Goal: Transaction & Acquisition: Purchase product/service

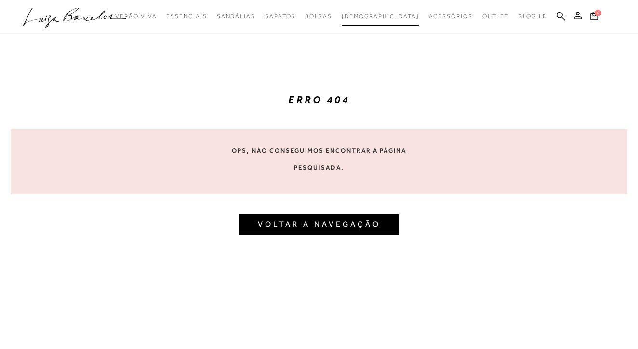
click at [375, 16] on span "[DEMOGRAPHIC_DATA]" at bounding box center [381, 16] width 78 height 7
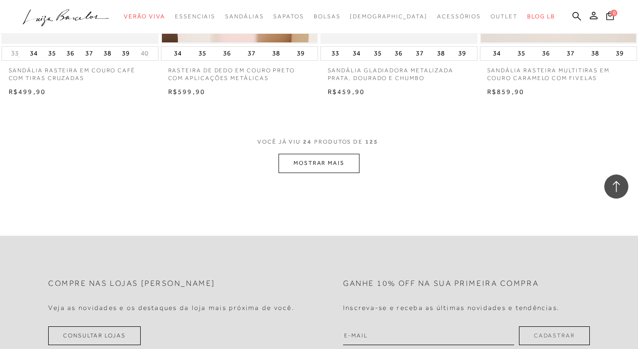
scroll to position [1752, 0]
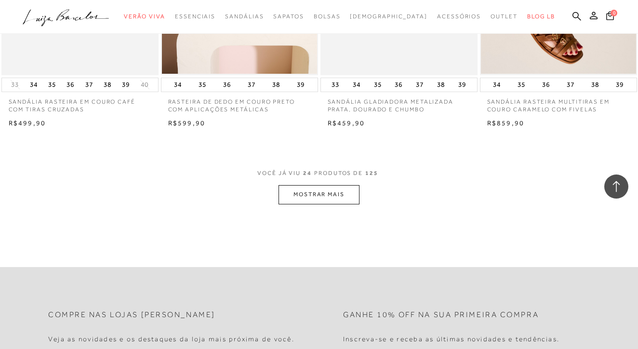
click at [309, 188] on button "MOSTRAR MAIS" at bounding box center [319, 194] width 81 height 19
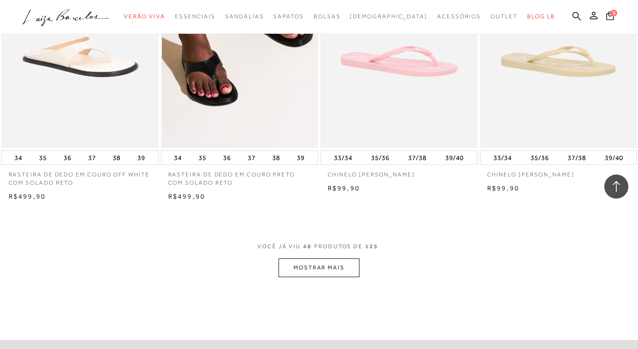
scroll to position [3534, 0]
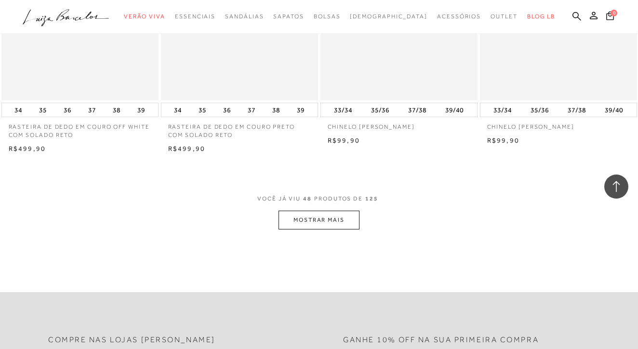
click at [302, 211] on button "MOSTRAR MAIS" at bounding box center [319, 220] width 81 height 19
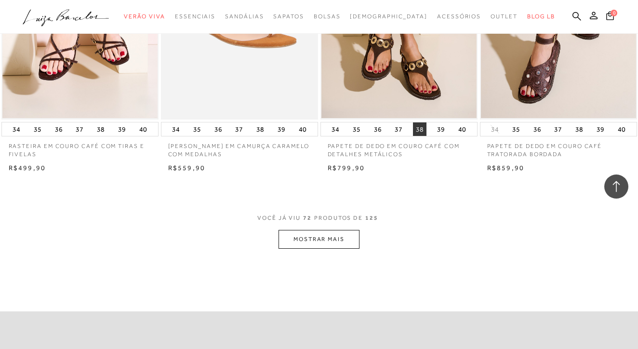
scroll to position [5324, 0]
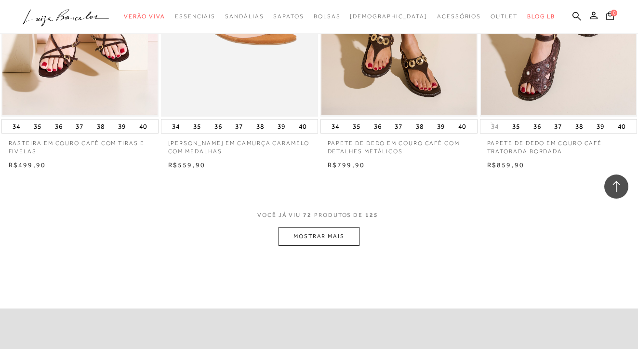
click at [327, 227] on button "MOSTRAR MAIS" at bounding box center [319, 236] width 81 height 19
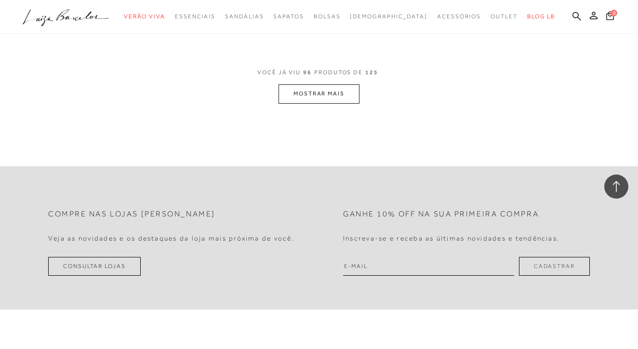
scroll to position [7280, 0]
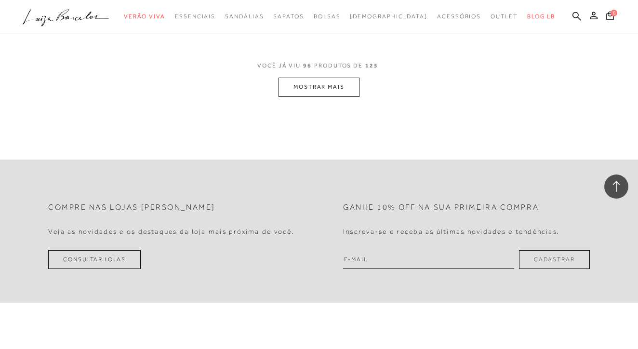
click at [327, 78] on button "MOSTRAR MAIS" at bounding box center [319, 87] width 81 height 19
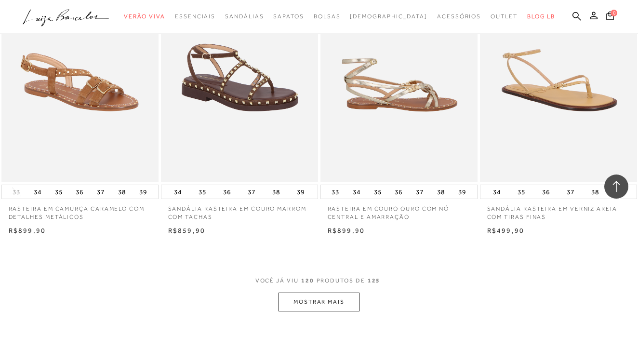
scroll to position [8914, 0]
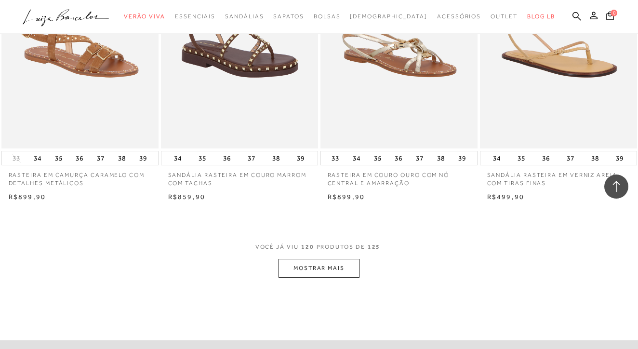
click at [332, 259] on button "MOSTRAR MAIS" at bounding box center [319, 268] width 81 height 19
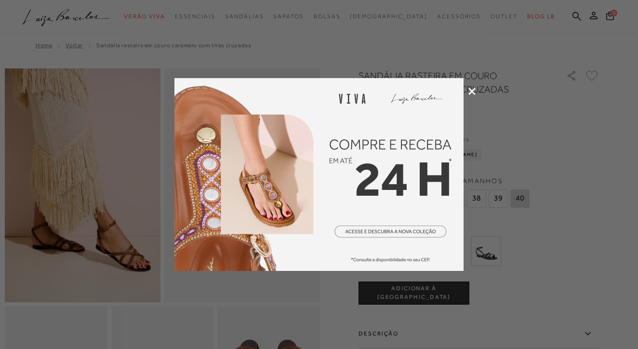
click at [471, 93] on icon at bounding box center [471, 91] width 7 height 7
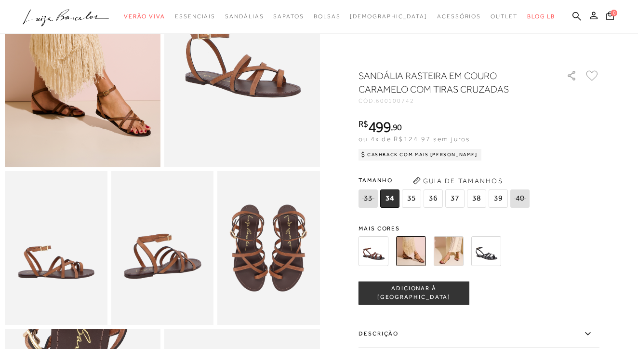
scroll to position [181, 0]
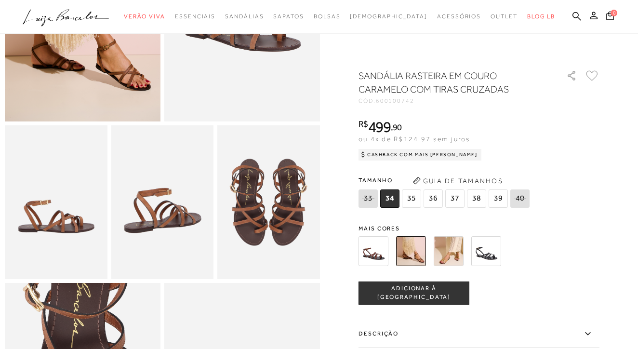
click at [409, 199] on span "35" at bounding box center [411, 198] width 19 height 18
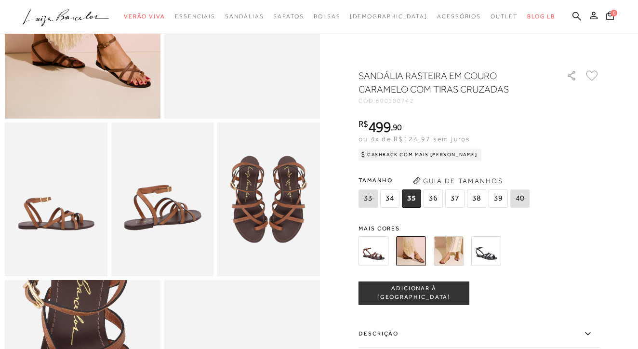
scroll to position [198, 0]
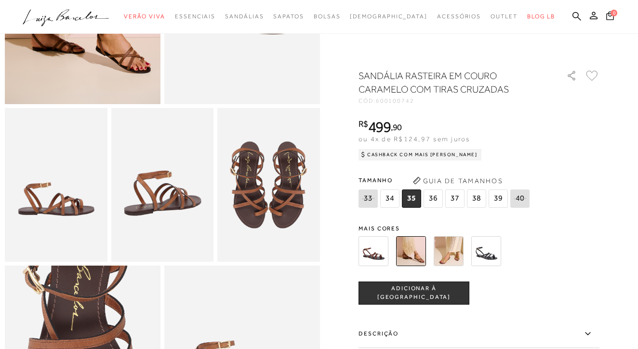
click at [447, 250] on img at bounding box center [449, 251] width 30 height 30
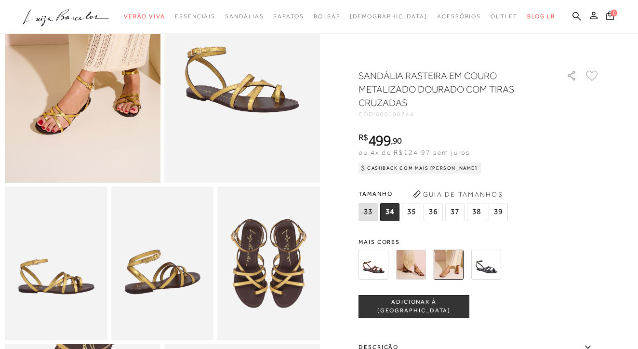
scroll to position [120, 0]
click at [484, 267] on img at bounding box center [486, 265] width 30 height 30
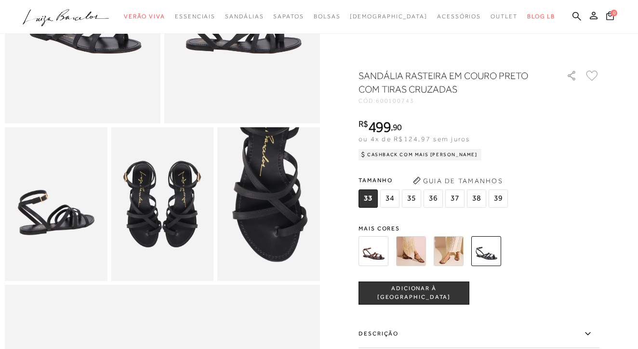
scroll to position [260, 0]
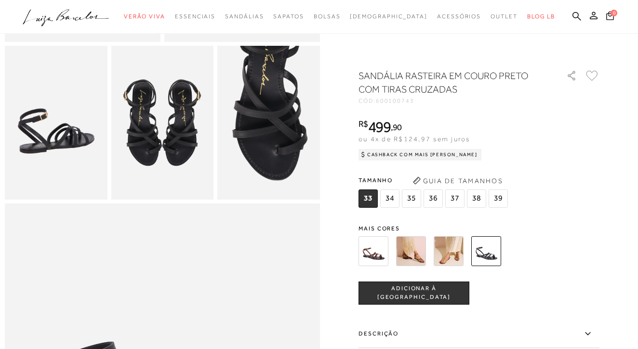
click at [454, 252] on img at bounding box center [449, 251] width 30 height 30
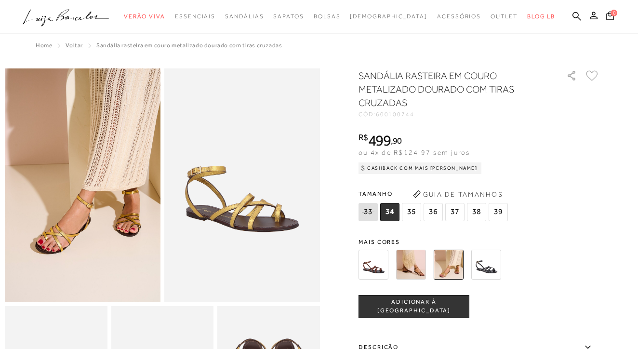
click at [412, 211] on span "35" at bounding box center [411, 212] width 19 height 18
click at [415, 265] on img at bounding box center [411, 265] width 30 height 30
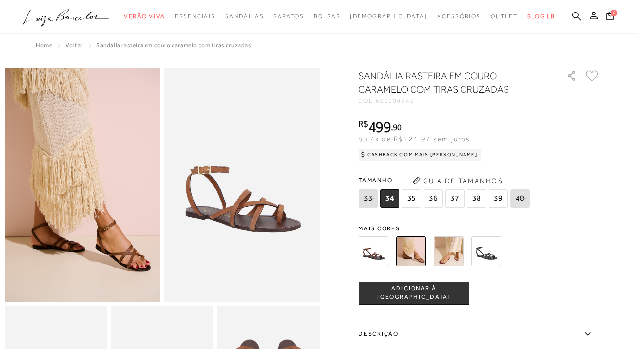
click at [370, 256] on img at bounding box center [374, 251] width 30 height 30
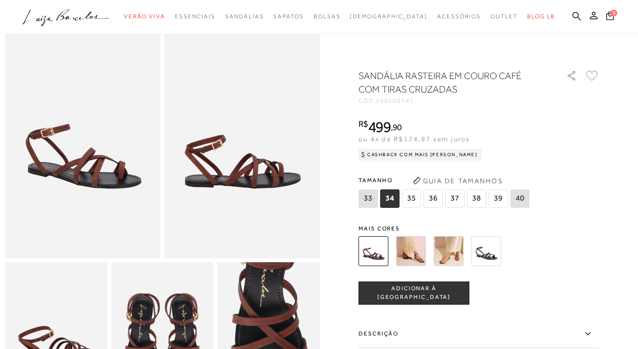
scroll to position [121, 0]
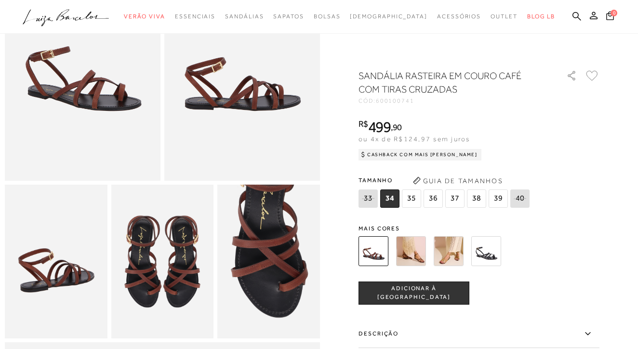
click at [412, 252] on img at bounding box center [411, 251] width 30 height 30
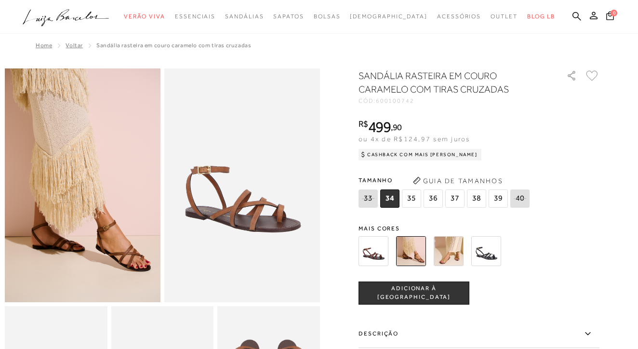
click at [441, 249] on img at bounding box center [449, 251] width 30 height 30
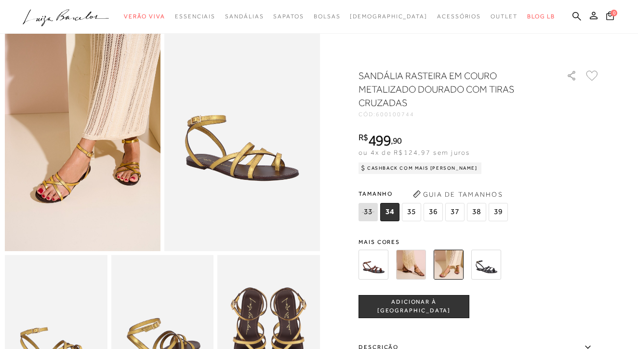
scroll to position [56, 0]
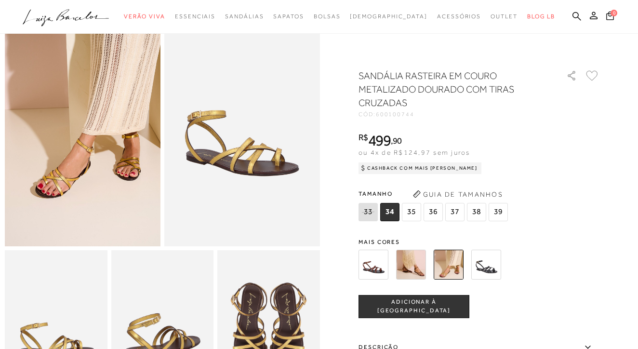
click at [412, 269] on img at bounding box center [411, 265] width 30 height 30
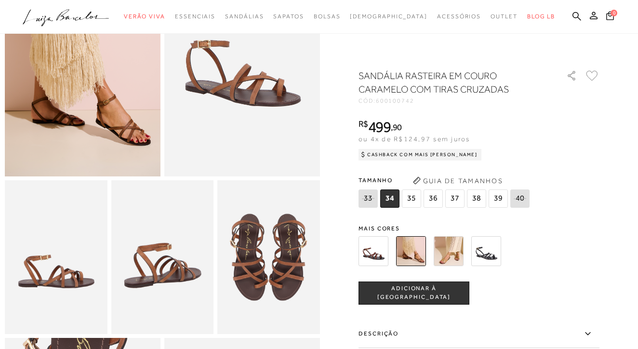
scroll to position [126, 0]
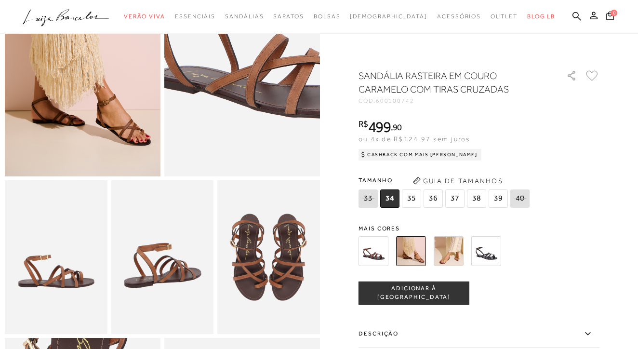
click at [214, 94] on img at bounding box center [270, 24] width 311 height 467
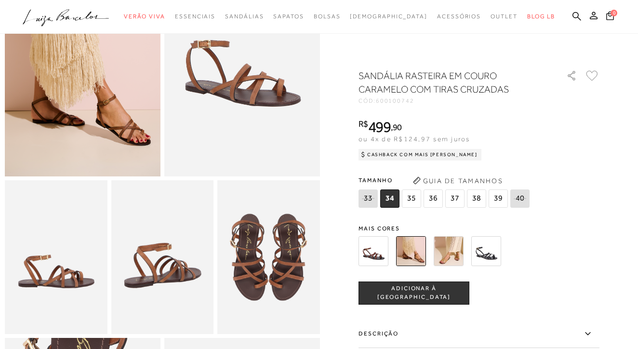
click at [370, 252] on img at bounding box center [374, 251] width 30 height 30
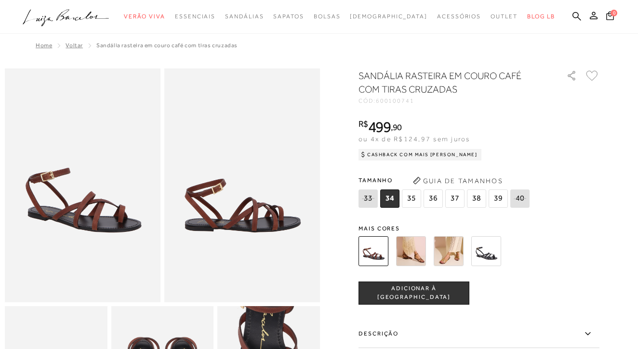
click at [408, 199] on span "35" at bounding box center [411, 198] width 19 height 18
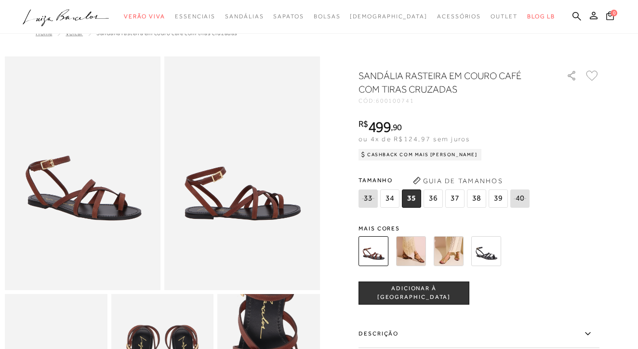
scroll to position [12, 0]
click at [388, 16] on span "[DEMOGRAPHIC_DATA]" at bounding box center [389, 16] width 78 height 7
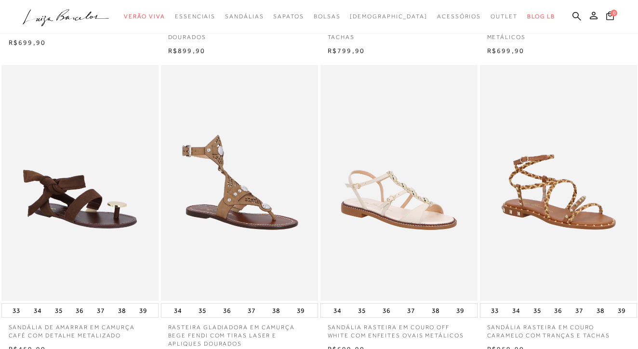
scroll to position [417, 0]
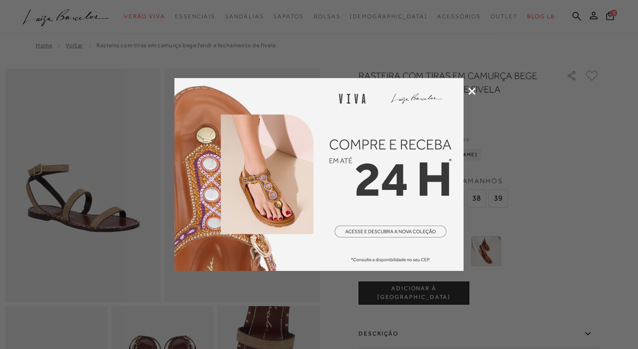
click at [471, 92] on icon at bounding box center [471, 91] width 7 height 7
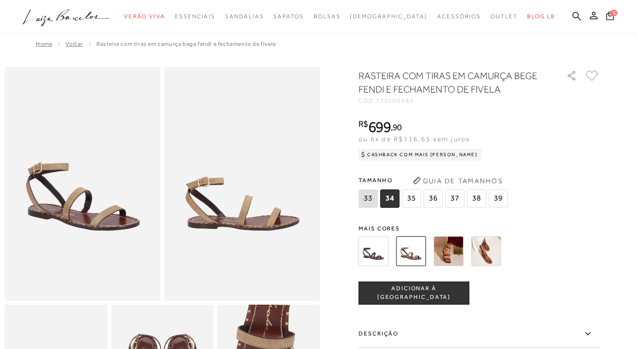
scroll to position [3, 0]
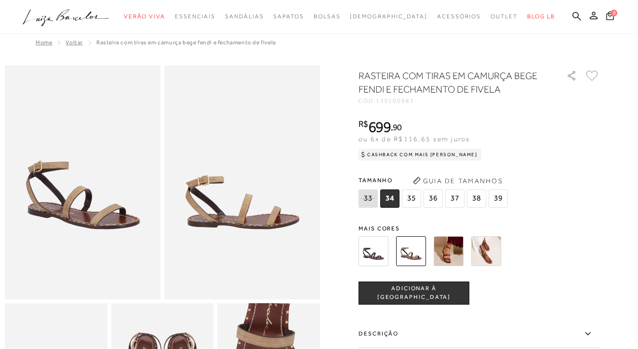
click at [447, 249] on img at bounding box center [449, 251] width 30 height 30
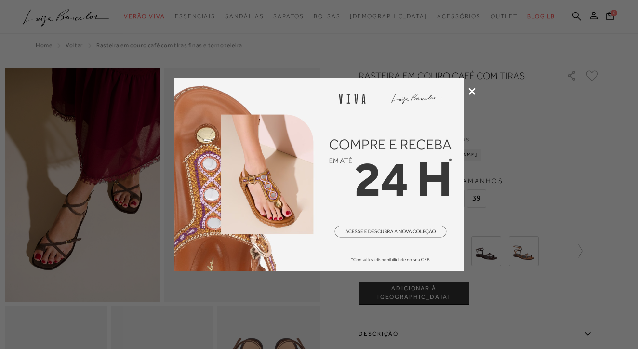
click at [471, 93] on icon at bounding box center [471, 91] width 7 height 7
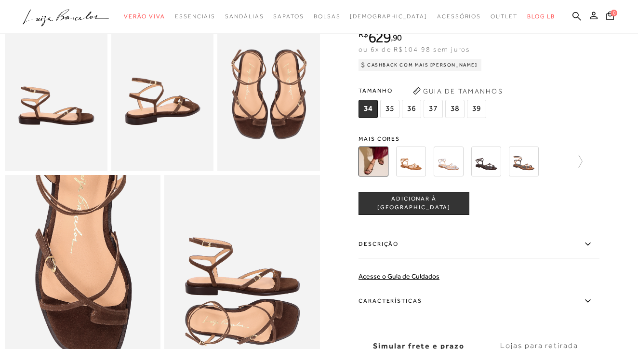
scroll to position [320, 0]
